Goal: Information Seeking & Learning: Find contact information

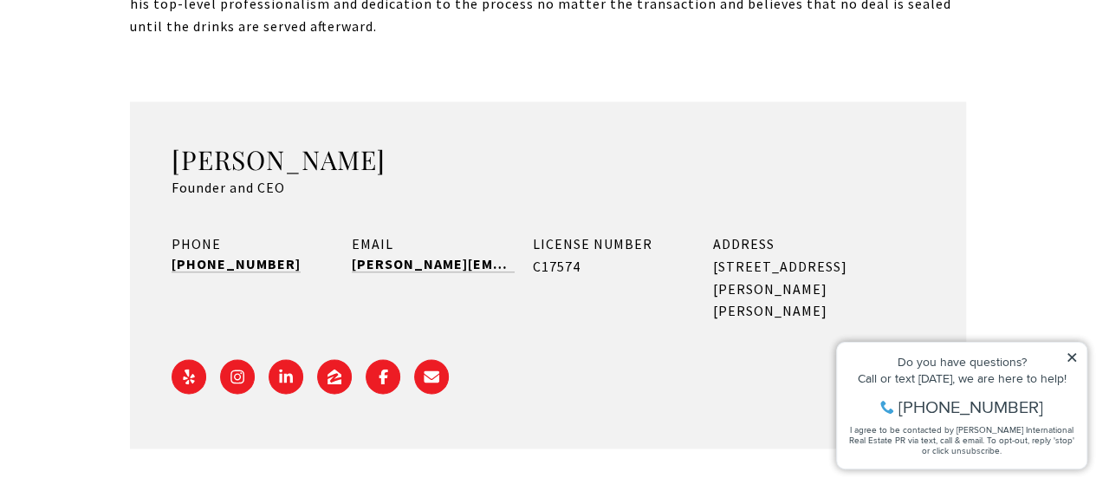
scroll to position [1135, 0]
drag, startPoint x: 300, startPoint y: 141, endPoint x: 172, endPoint y: 141, distance: 127.4
click at [172, 144] on div "[PERSON_NAME] Founder and CEO" at bounding box center [548, 172] width 753 height 56
copy div "Founder and CEO"
drag, startPoint x: 485, startPoint y: 217, endPoint x: 353, endPoint y: 216, distance: 131.8
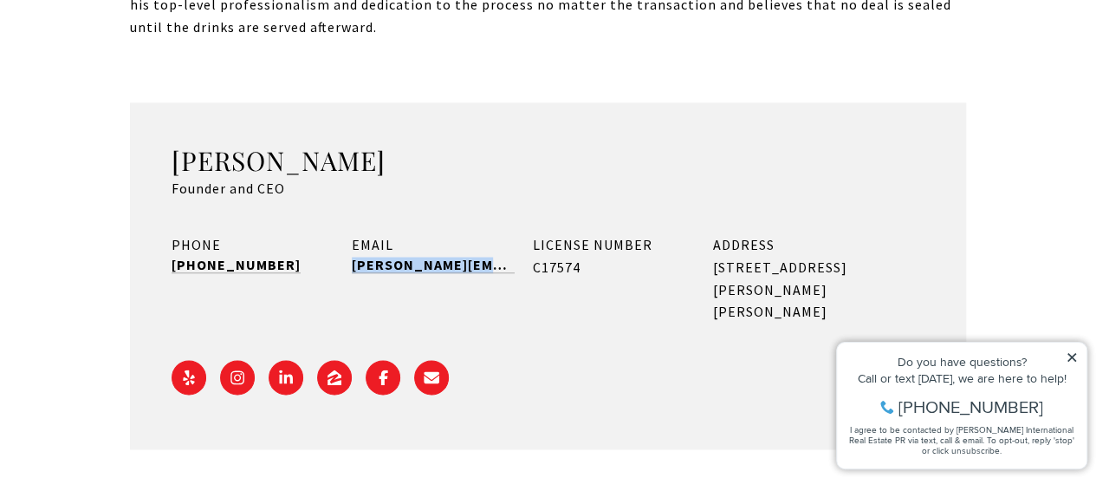
click at [353, 234] on div "EMAIL [PERSON_NAME][EMAIL_ADDRESS][DOMAIN_NAME]" at bounding box center [433, 278] width 162 height 88
copy link "[PERSON_NAME][EMAIL_ADDRESS][DOMAIN_NAME]"
drag, startPoint x: 712, startPoint y: 223, endPoint x: 787, endPoint y: 241, distance: 77.6
click at [787, 241] on div "PHONE [PHONE_NUMBER] EMAIL [PERSON_NAME][EMAIL_ADDRESS][DOMAIN_NAME] LICENSE NU…" at bounding box center [548, 278] width 753 height 88
copy div "1904 Calle [PERSON_NAME], [GEOGRAPHIC_DATA]"
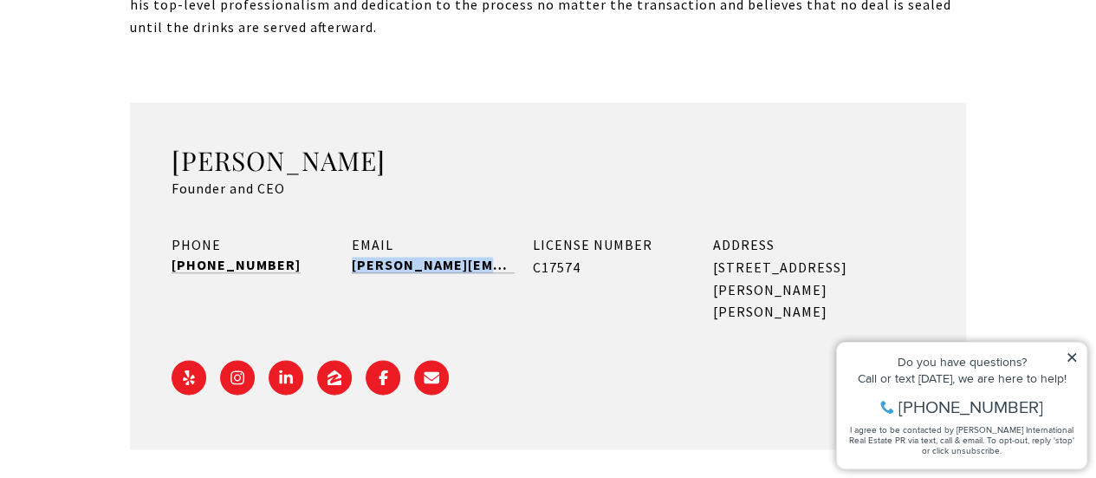
drag, startPoint x: 759, startPoint y: 264, endPoint x: 714, endPoint y: 266, distance: 45.1
click at [714, 266] on div "ADDRESS [STREET_ADDRESS][PERSON_NAME][PERSON_NAME]" at bounding box center [794, 278] width 162 height 88
copy div "00911"
drag, startPoint x: 277, startPoint y: 214, endPoint x: 166, endPoint y: 211, distance: 110.1
click at [166, 211] on div "[PERSON_NAME] Founder and CEO PHONE [PHONE_NUMBER] EMAIL [PERSON_NAME][EMAIL_AD…" at bounding box center [548, 275] width 836 height 347
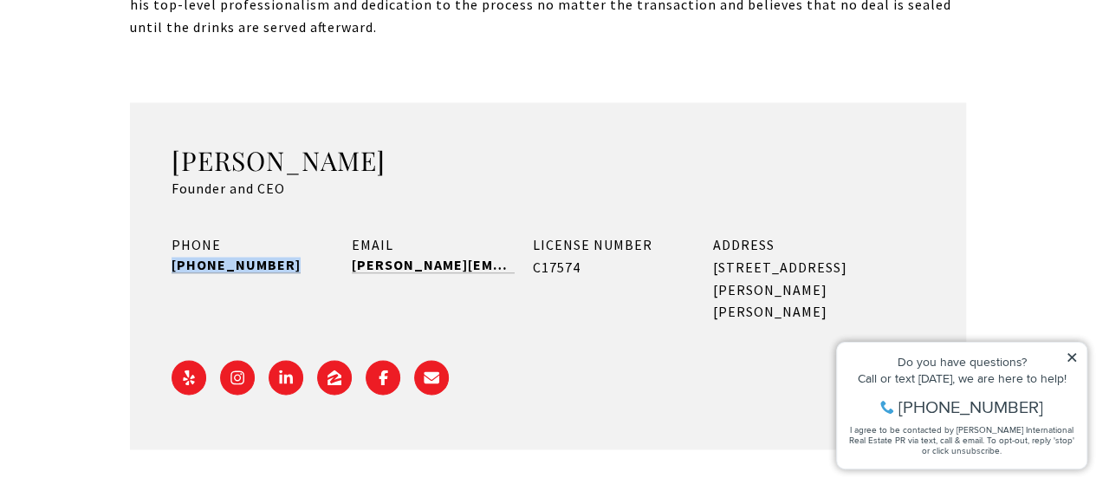
copy link "[PHONE_NUMBER]"
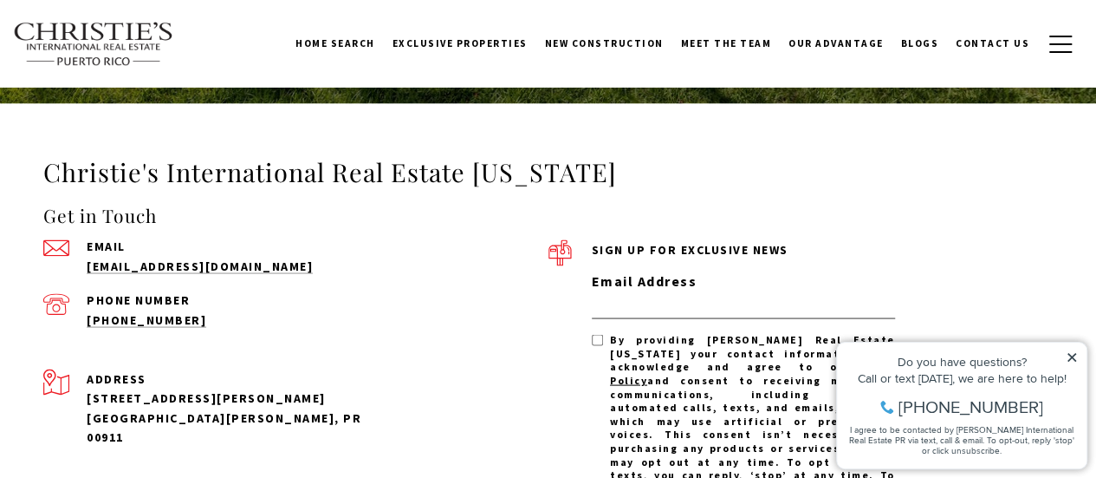
scroll to position [4818, 0]
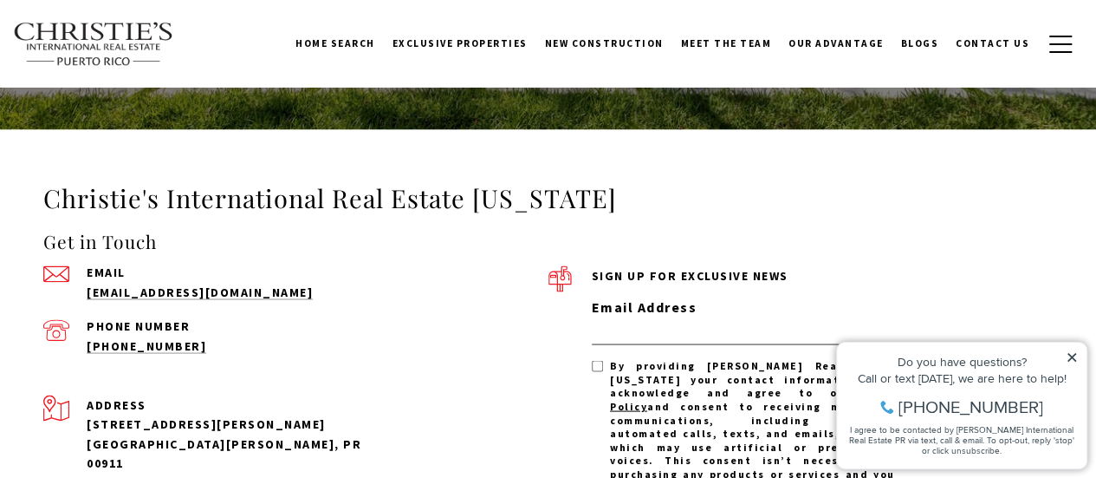
drag, startPoint x: 36, startPoint y: 153, endPoint x: 634, endPoint y: 150, distance: 598.1
copy h3 "Christie's International Real Estate [US_STATE]"
